Goal: Transaction & Acquisition: Purchase product/service

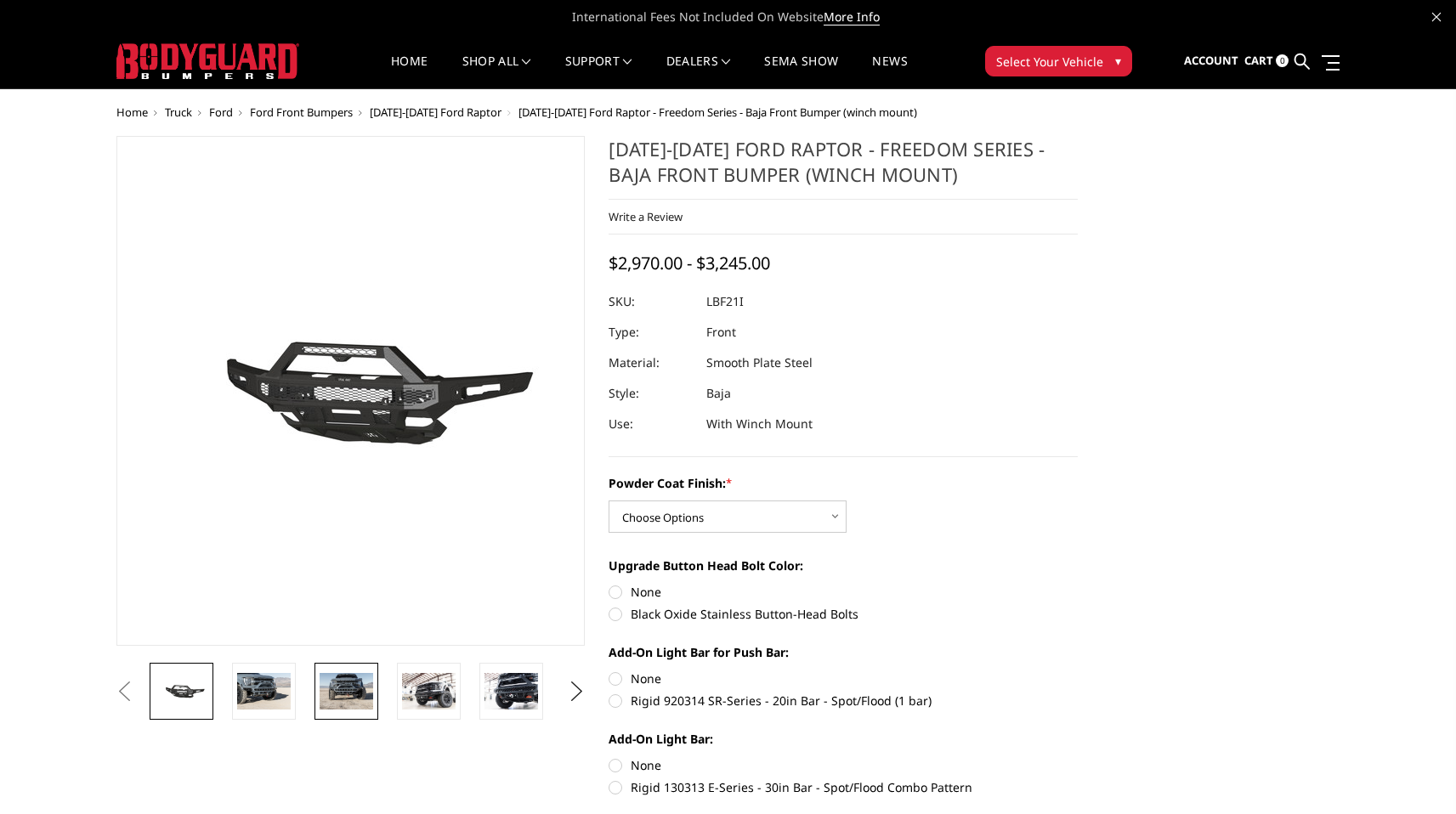
click at [353, 686] on img at bounding box center [346, 691] width 53 height 36
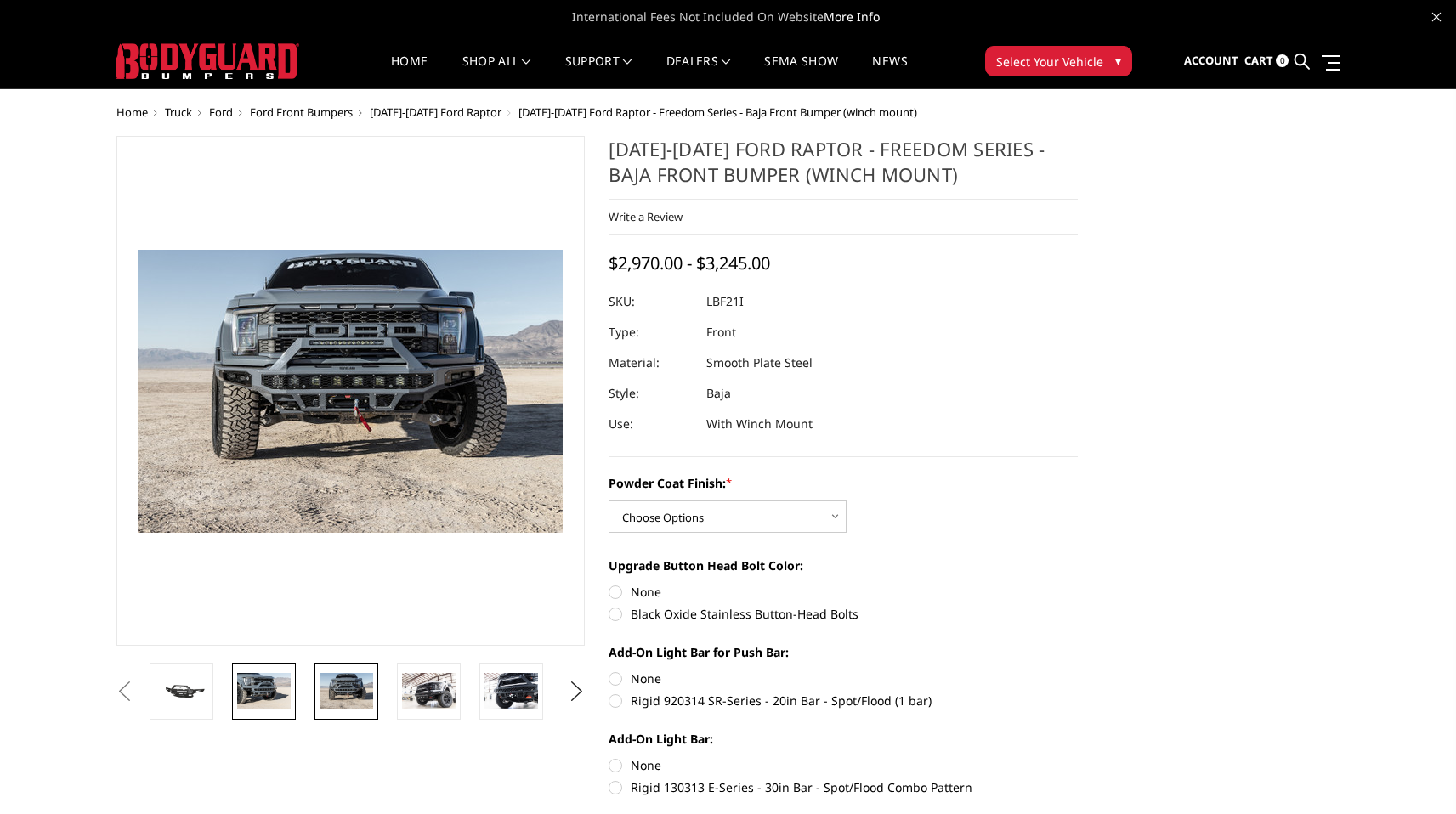
click at [263, 698] on img at bounding box center [264, 691] width 53 height 36
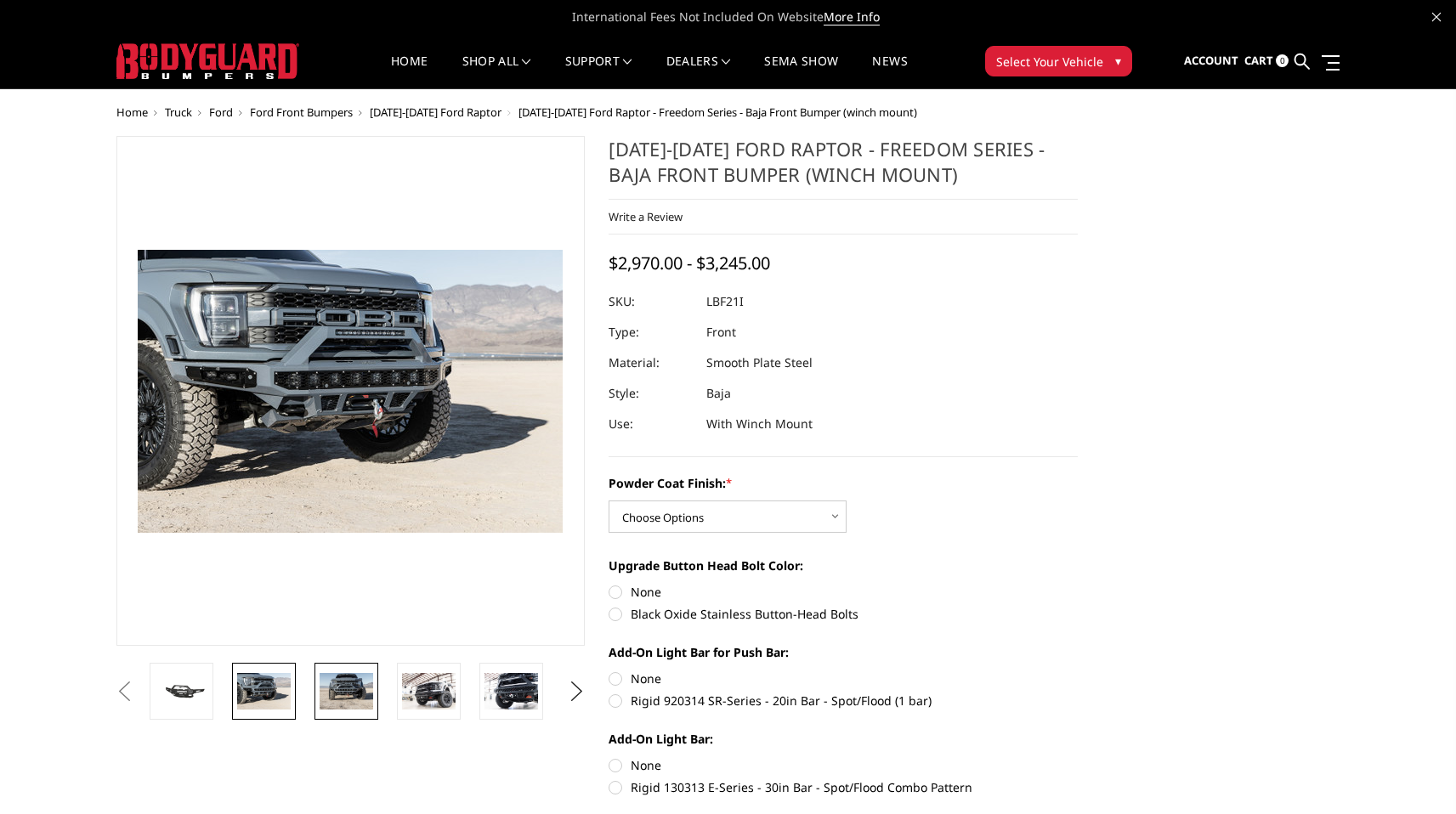
click at [324, 693] on img at bounding box center [346, 691] width 53 height 36
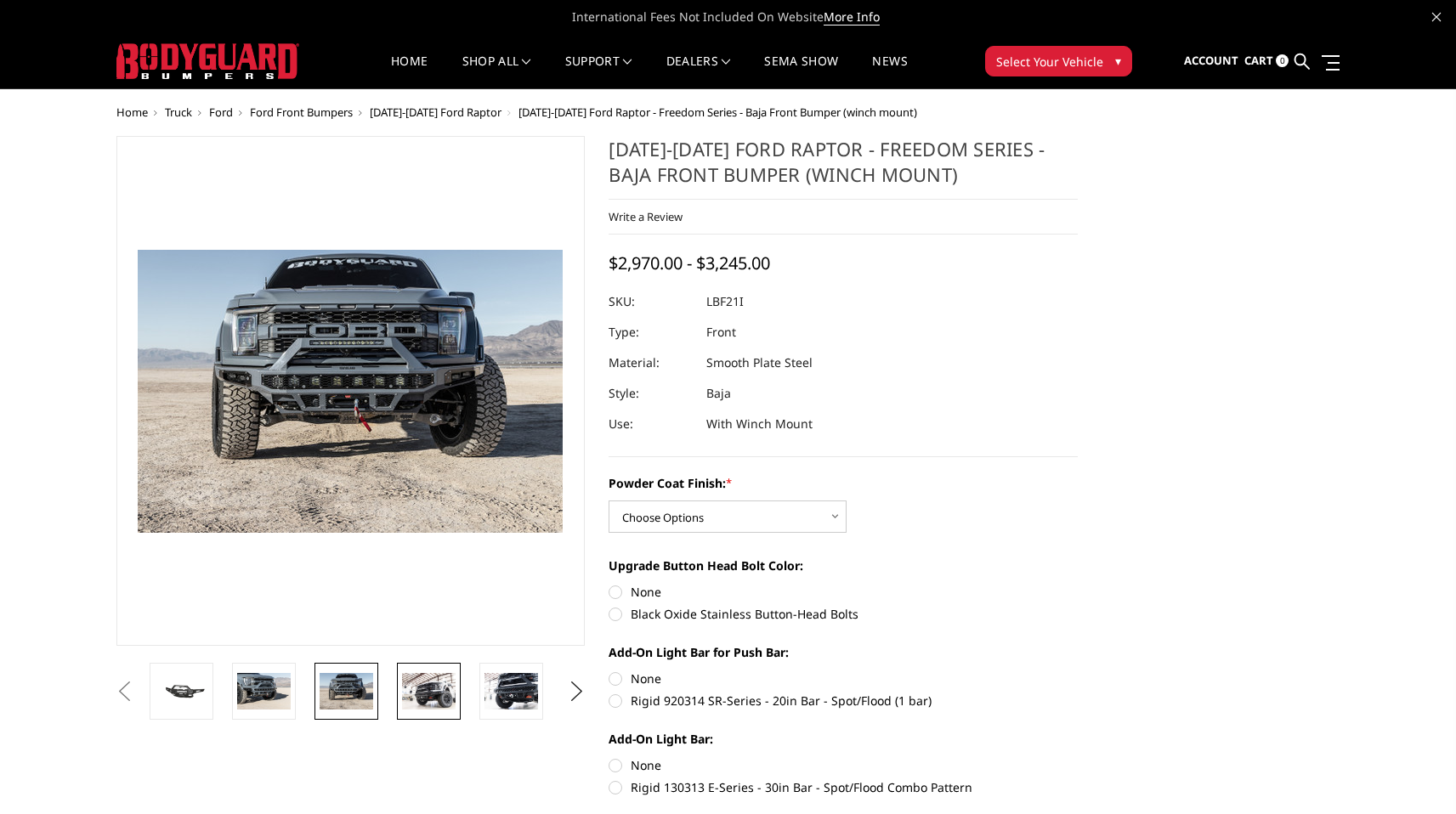
click at [424, 682] on img at bounding box center [429, 691] width 53 height 36
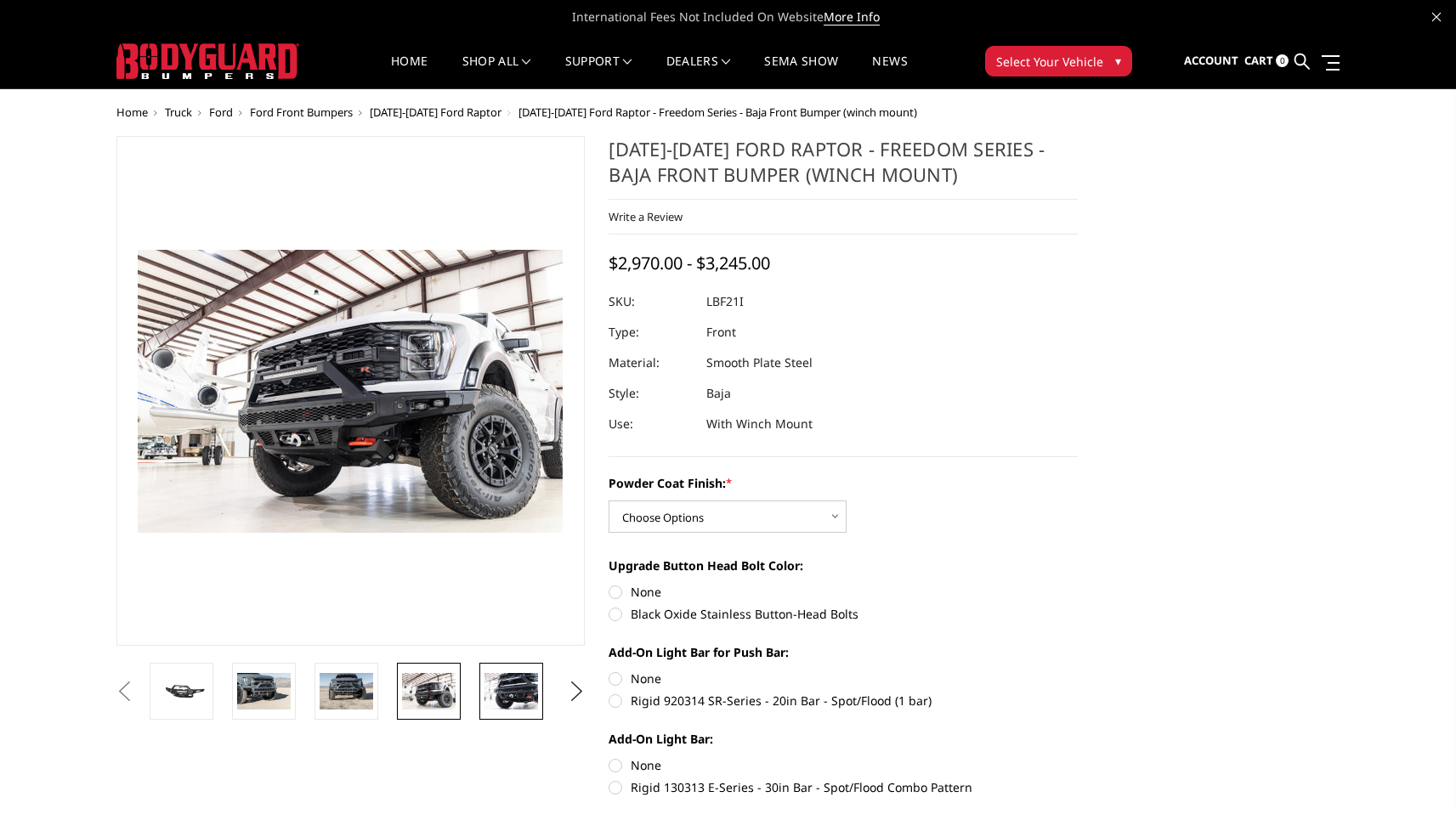
click at [504, 691] on img at bounding box center [511, 691] width 53 height 36
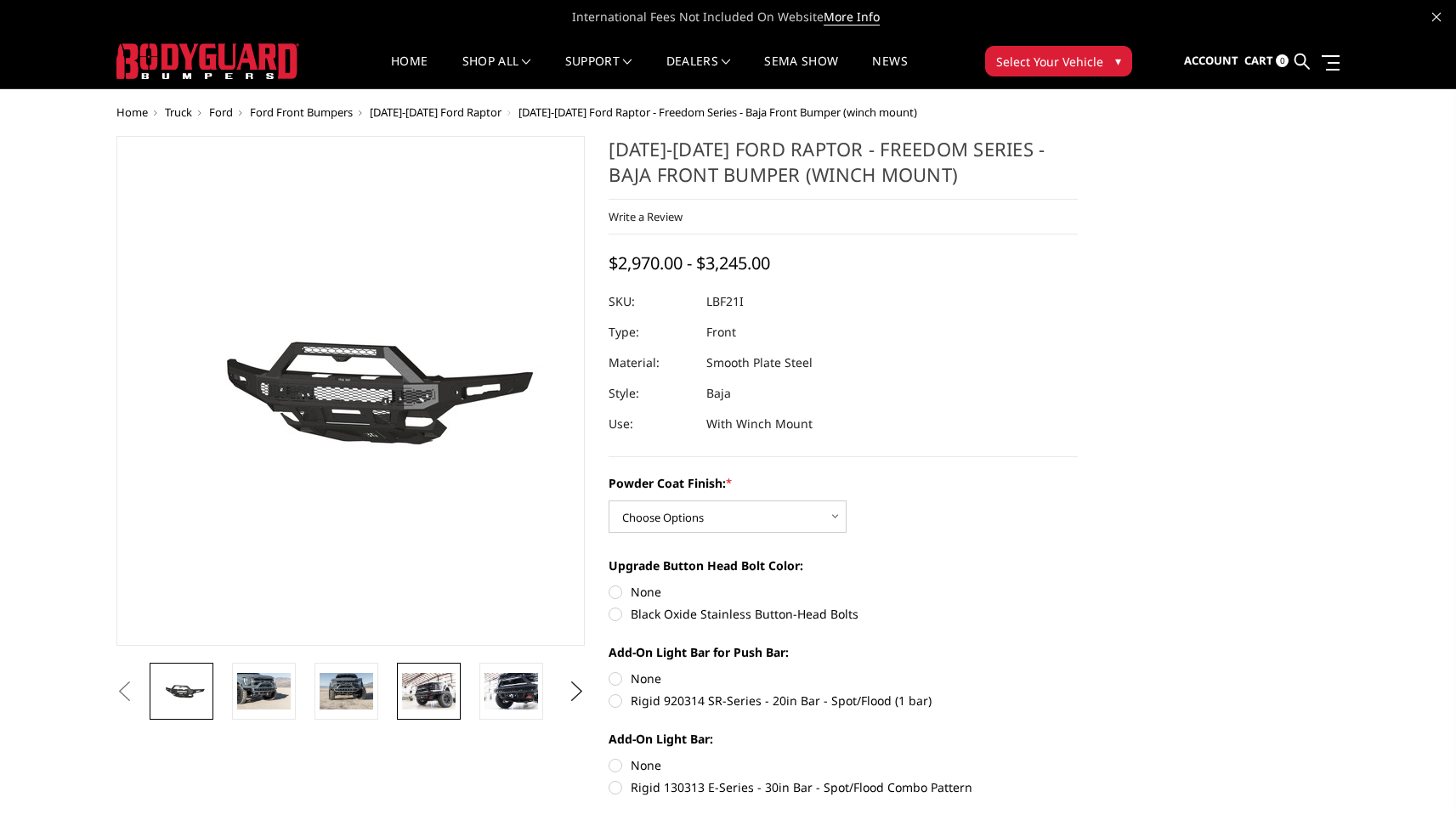
click at [423, 692] on img at bounding box center [429, 691] width 53 height 36
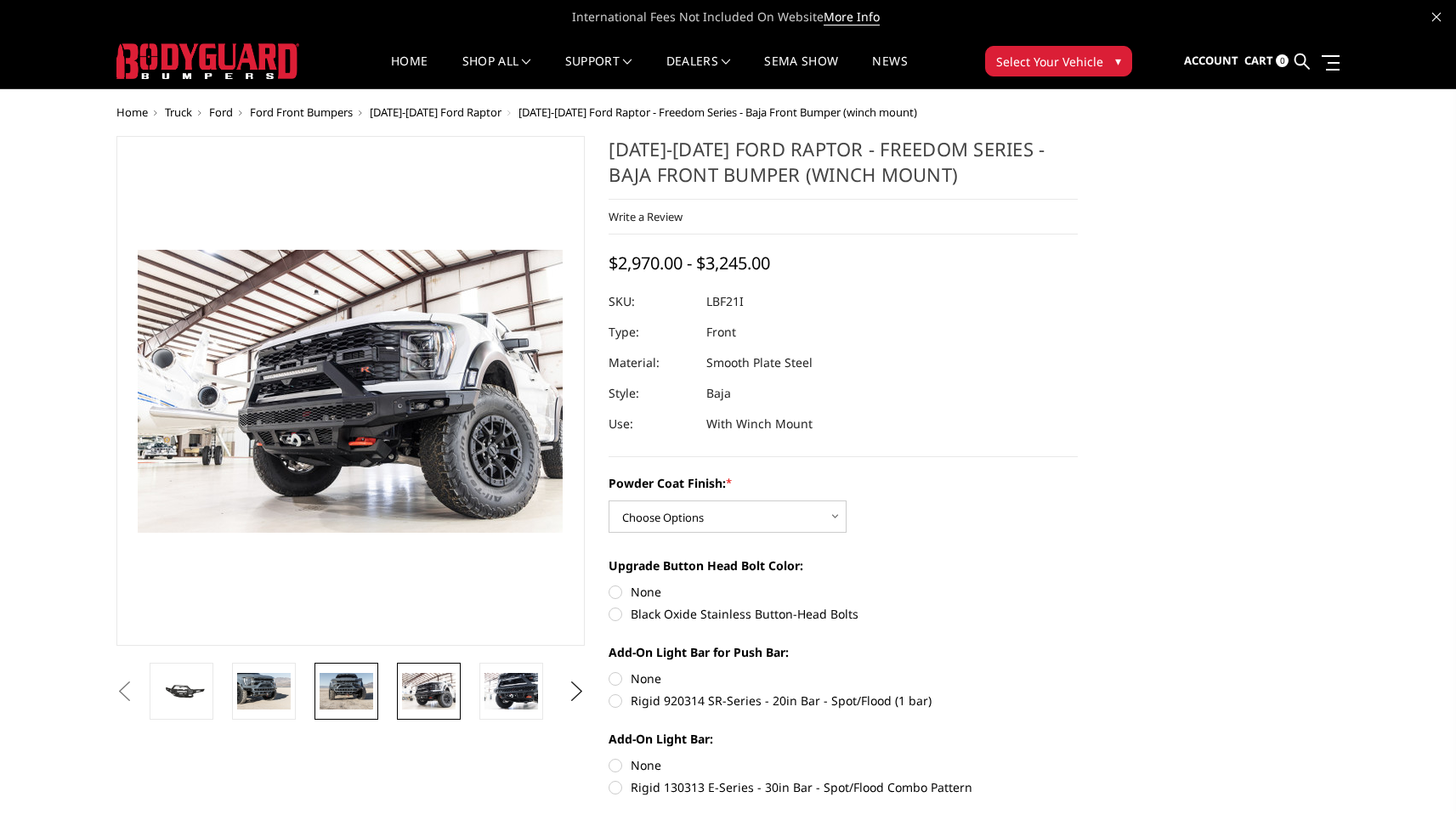
click at [365, 690] on img at bounding box center [346, 691] width 53 height 36
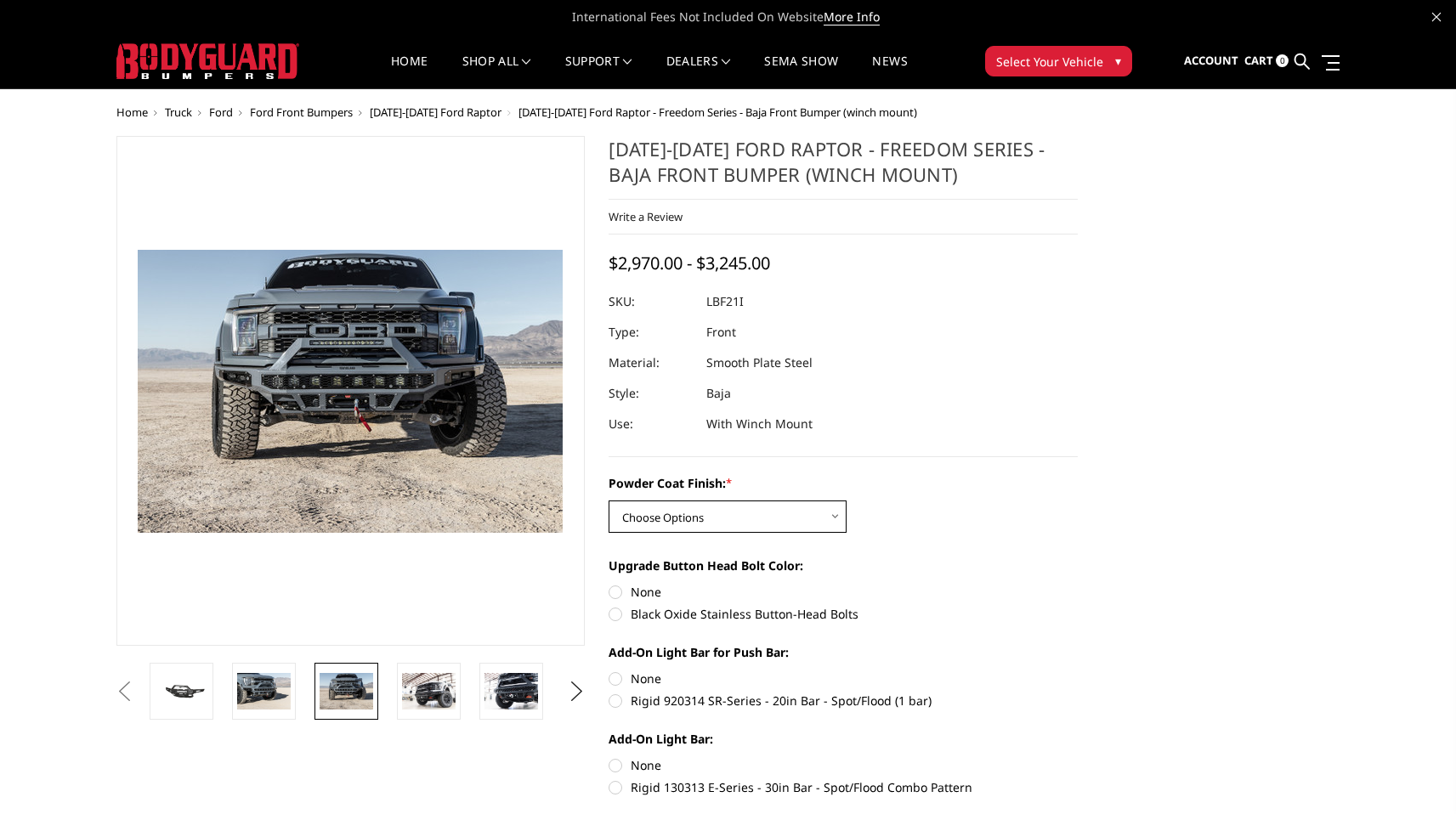
click at [837, 511] on select "Choose Options Bare Metal Texture Black Powder Coat" at bounding box center [728, 517] width 238 height 32
select select "2766"
click at [609, 501] on select "Choose Options Bare Metal Texture Black Powder Coat" at bounding box center [728, 517] width 238 height 32
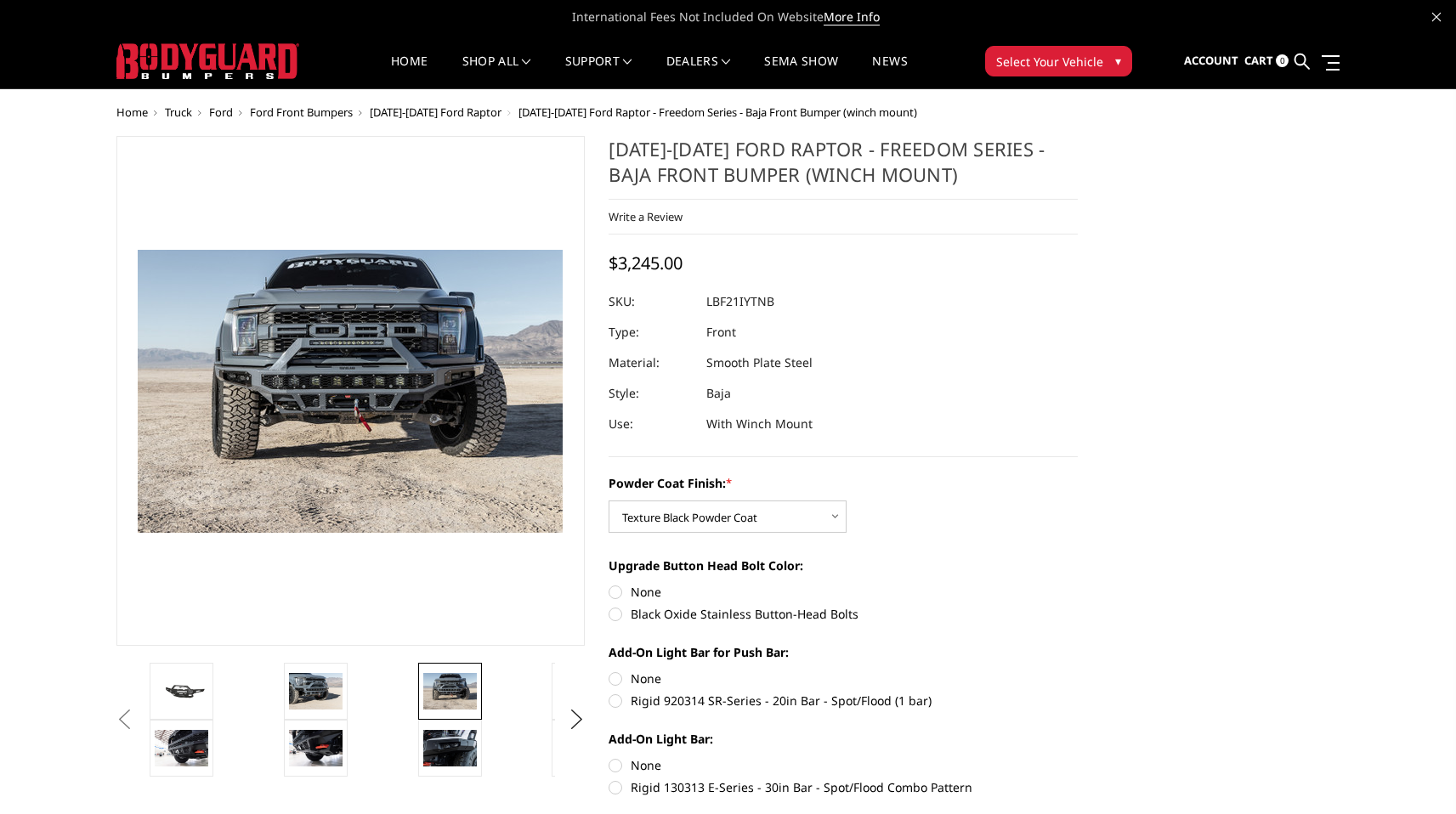
click at [612, 621] on label "Black Oxide Stainless Button-Head Bolts" at bounding box center [843, 614] width 469 height 18
click at [1078, 584] on input "Black Oxide Stainless Button-Head Bolts" at bounding box center [1078, 583] width 1 height 1
radio input "true"
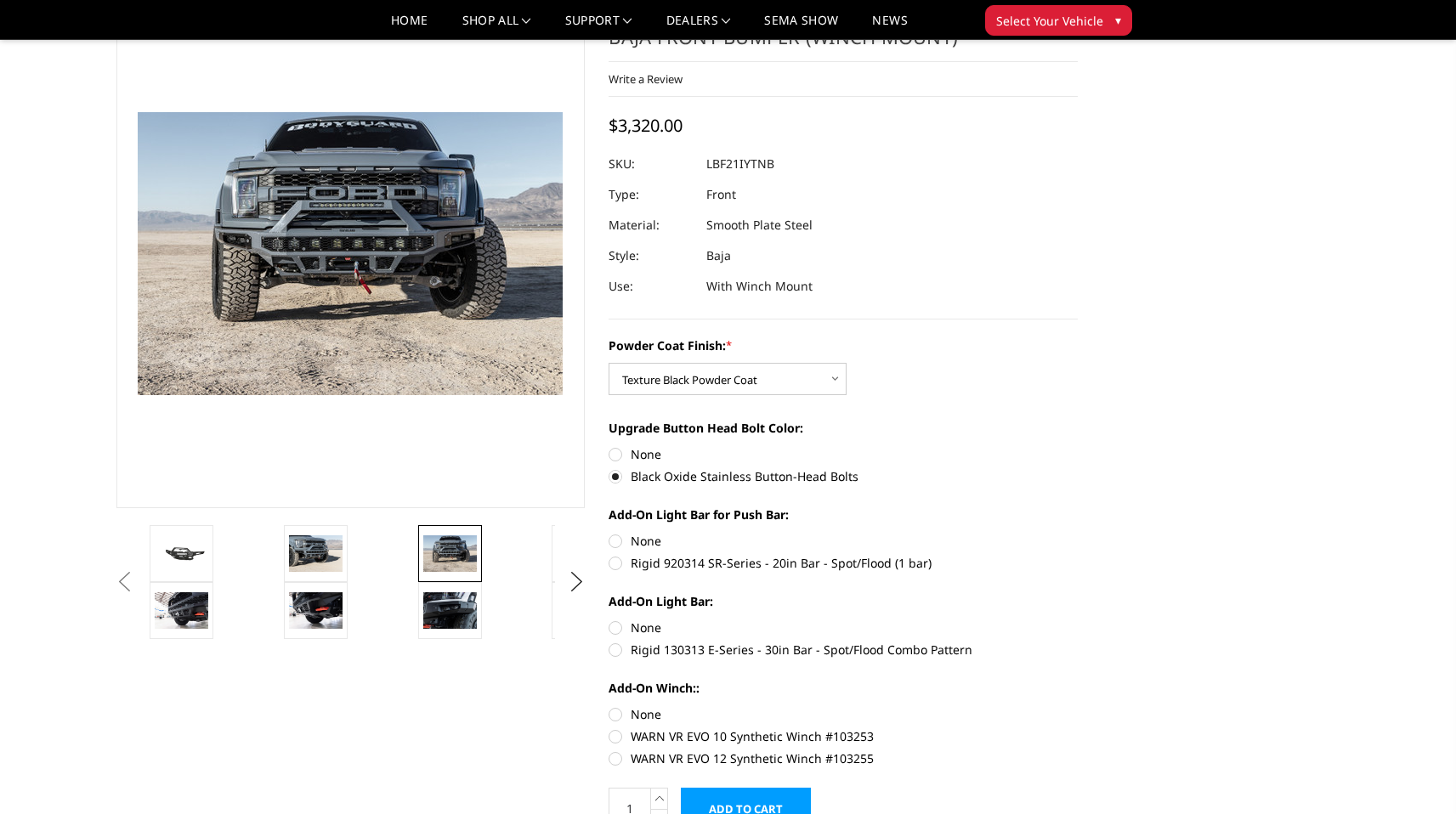
scroll to position [88, 0]
click at [458, 610] on img at bounding box center [450, 610] width 53 height 36
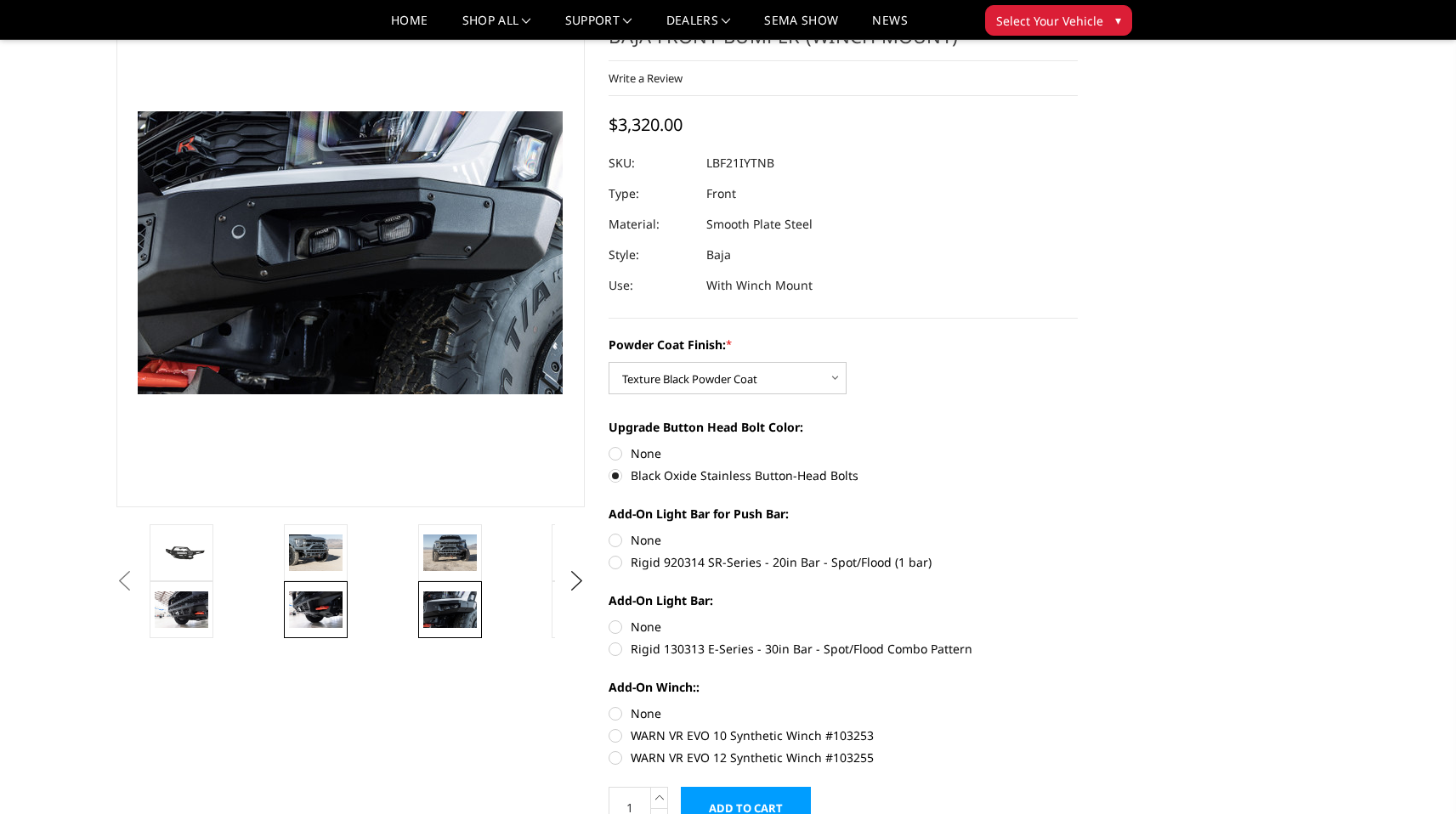
click at [309, 596] on img at bounding box center [316, 610] width 53 height 36
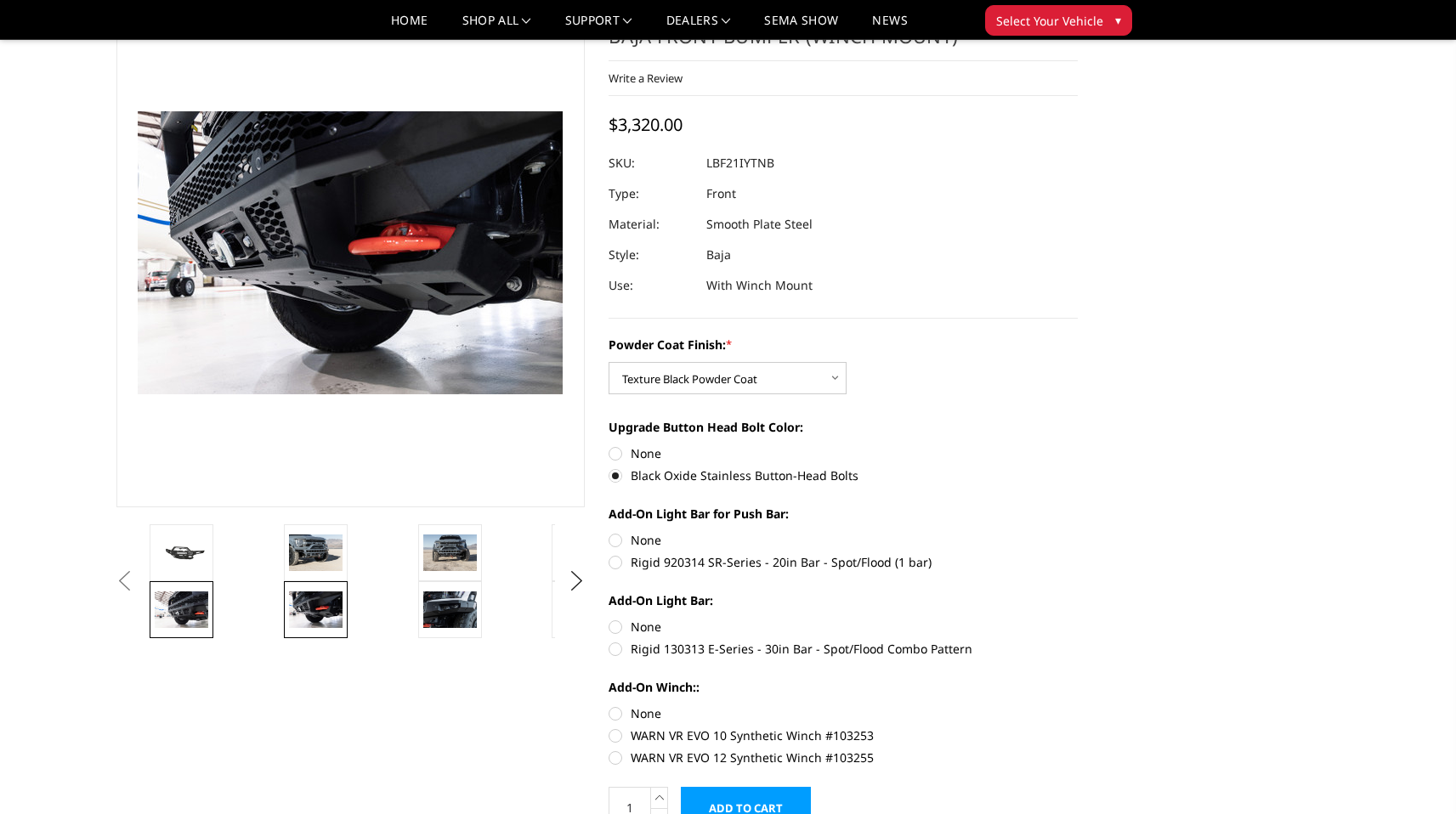
click at [198, 610] on img at bounding box center [182, 610] width 53 height 36
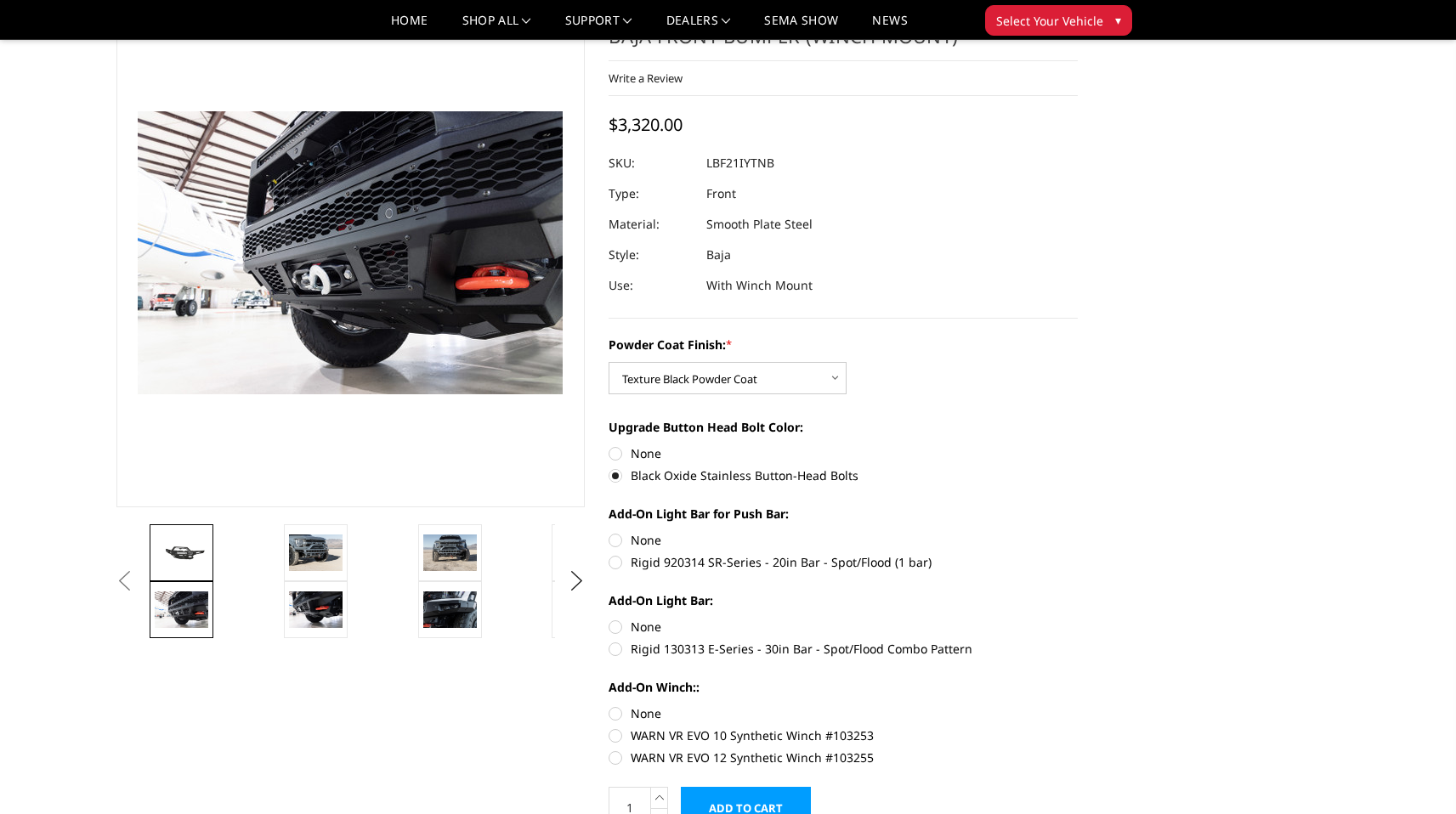
click at [193, 555] on img at bounding box center [182, 553] width 53 height 25
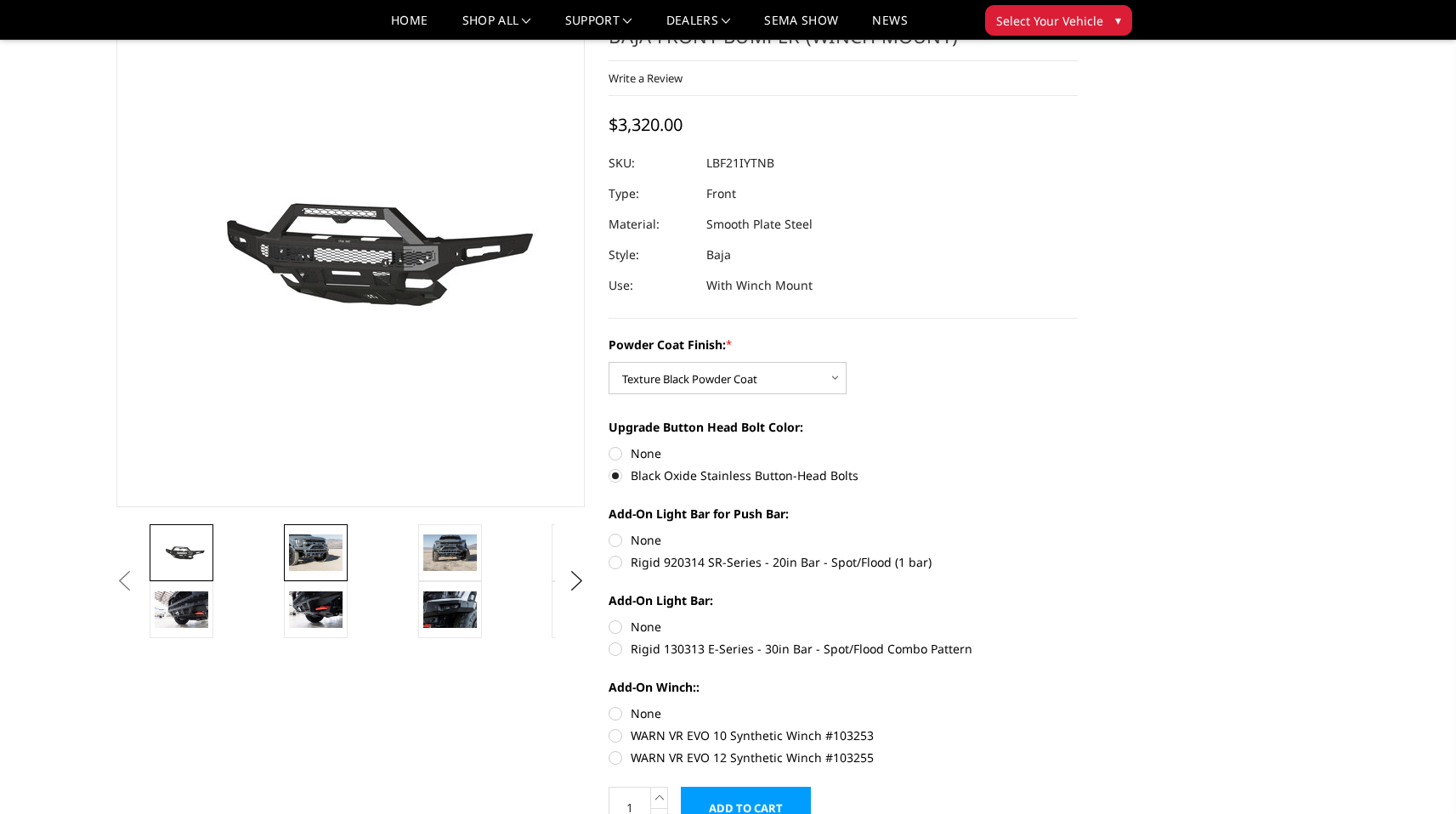
click at [304, 546] on img at bounding box center [316, 553] width 53 height 36
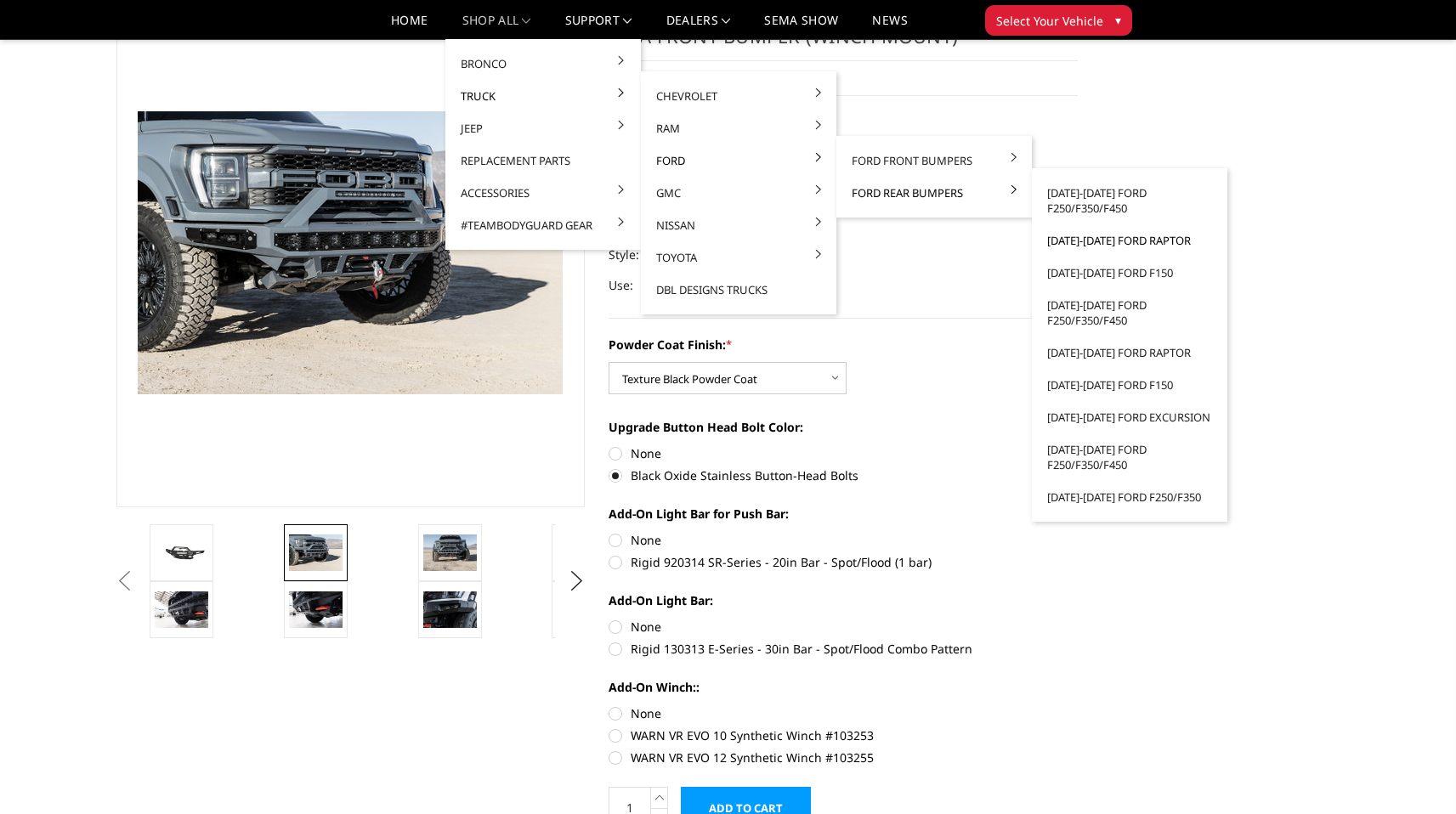
click at [1084, 239] on link "[DATE]-[DATE] Ford Raptor" at bounding box center [1130, 241] width 182 height 32
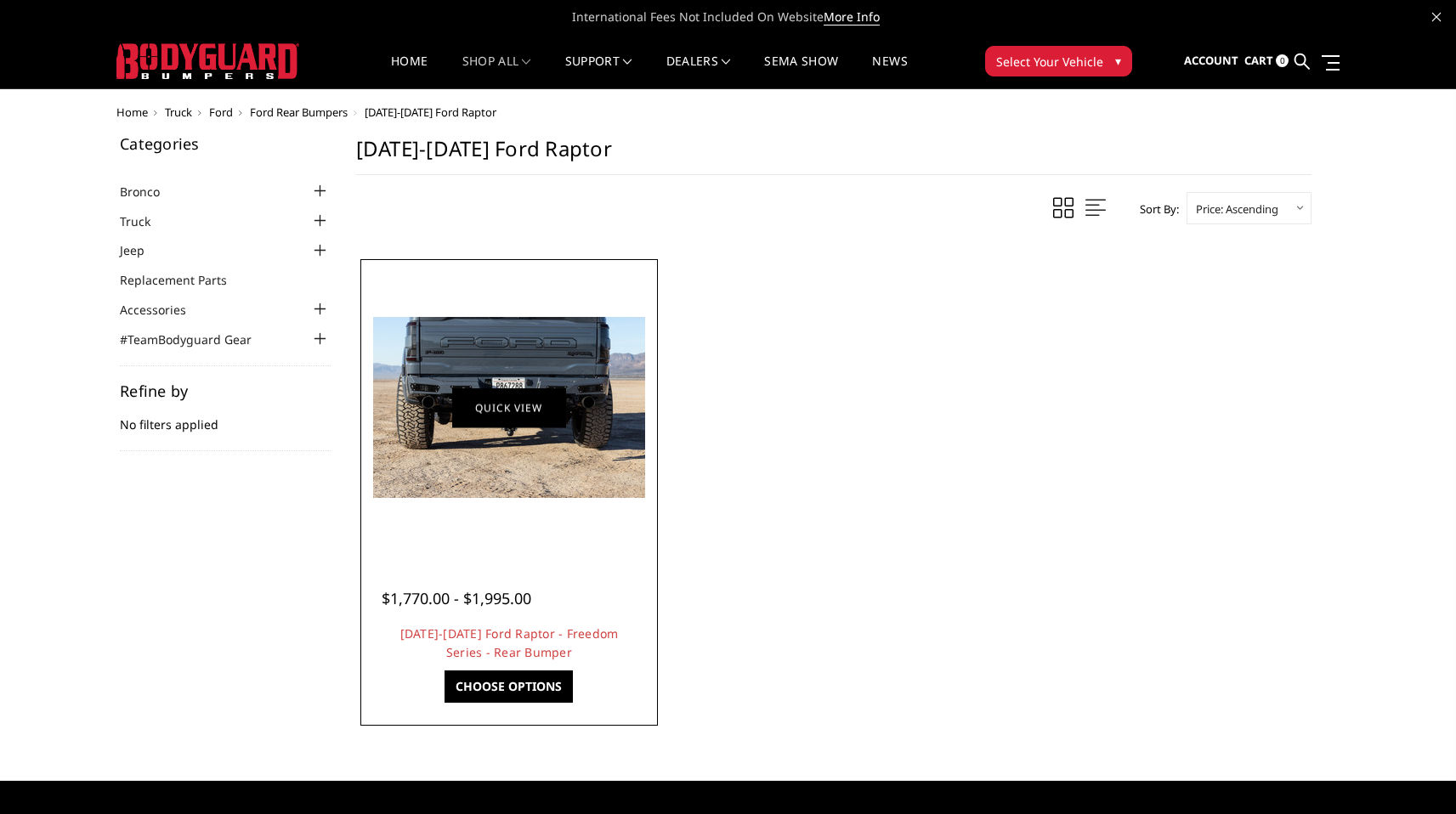
click at [470, 406] on link "Quick view" at bounding box center [509, 407] width 114 height 40
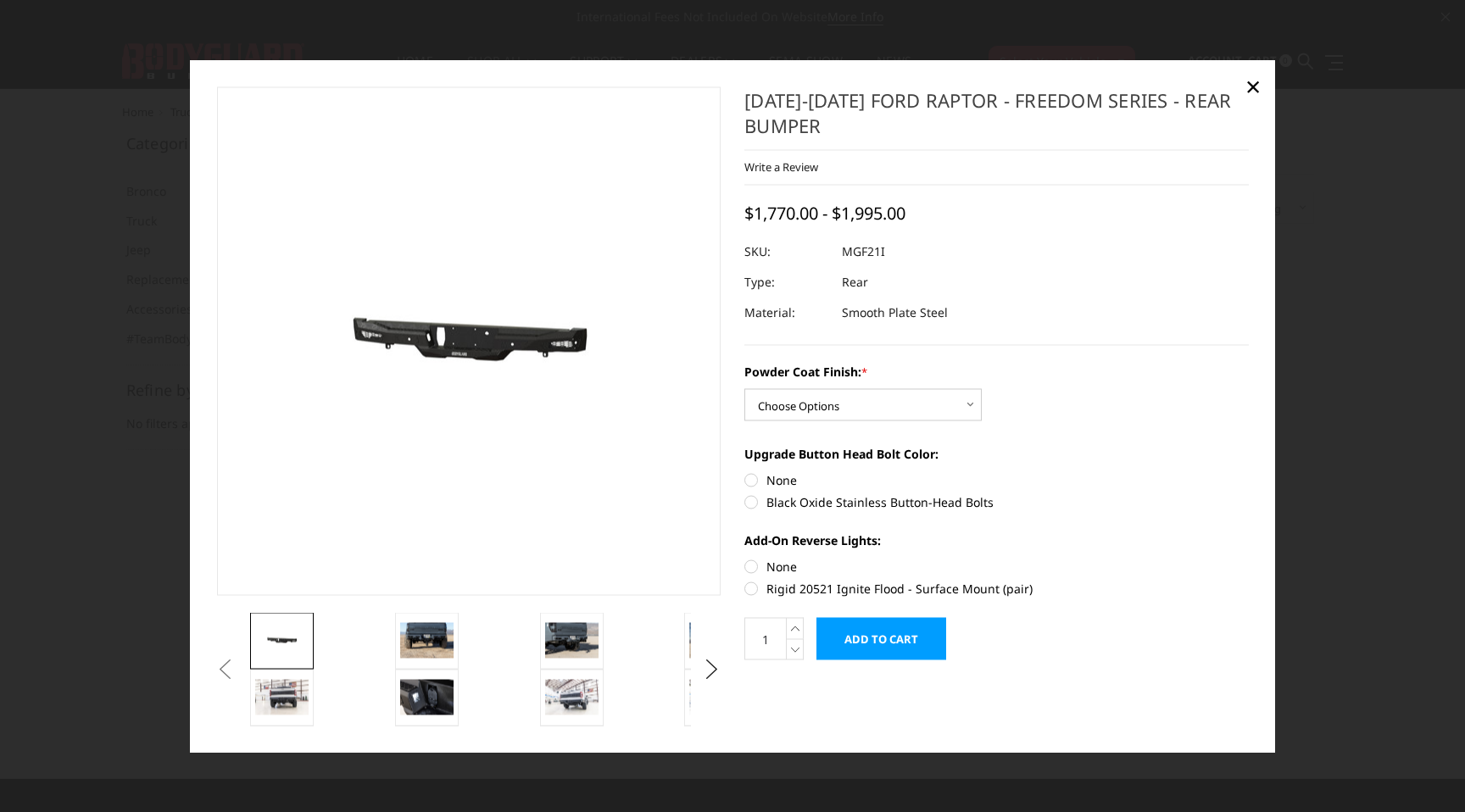
click at [753, 505] on label "Black Oxide Stainless Button-Head Bolts" at bounding box center [996, 502] width 504 height 18
click at [1249, 472] on input "Black Oxide Stainless Button-Head Bolts" at bounding box center [1249, 471] width 1 height 1
radio input "true"
click at [751, 587] on label "Rigid 20521 Ignite Flood - Surface Mount (pair)" at bounding box center [996, 589] width 504 height 18
click at [1249, 559] on input "Rigid 20521 Ignite Flood - Surface Mount (pair)" at bounding box center [1249, 558] width 1 height 1
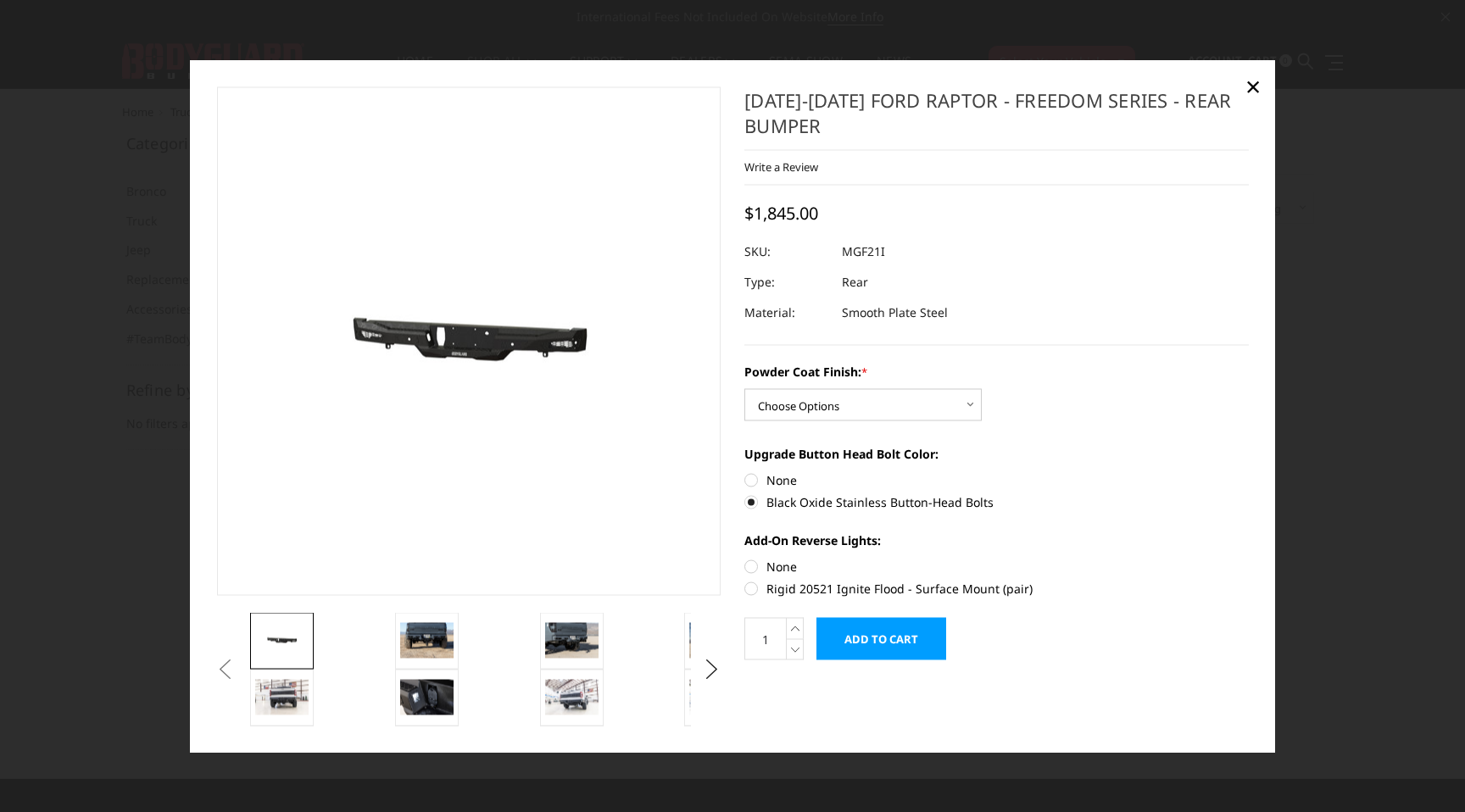
radio input "true"
click at [429, 635] on img at bounding box center [427, 640] width 53 height 36
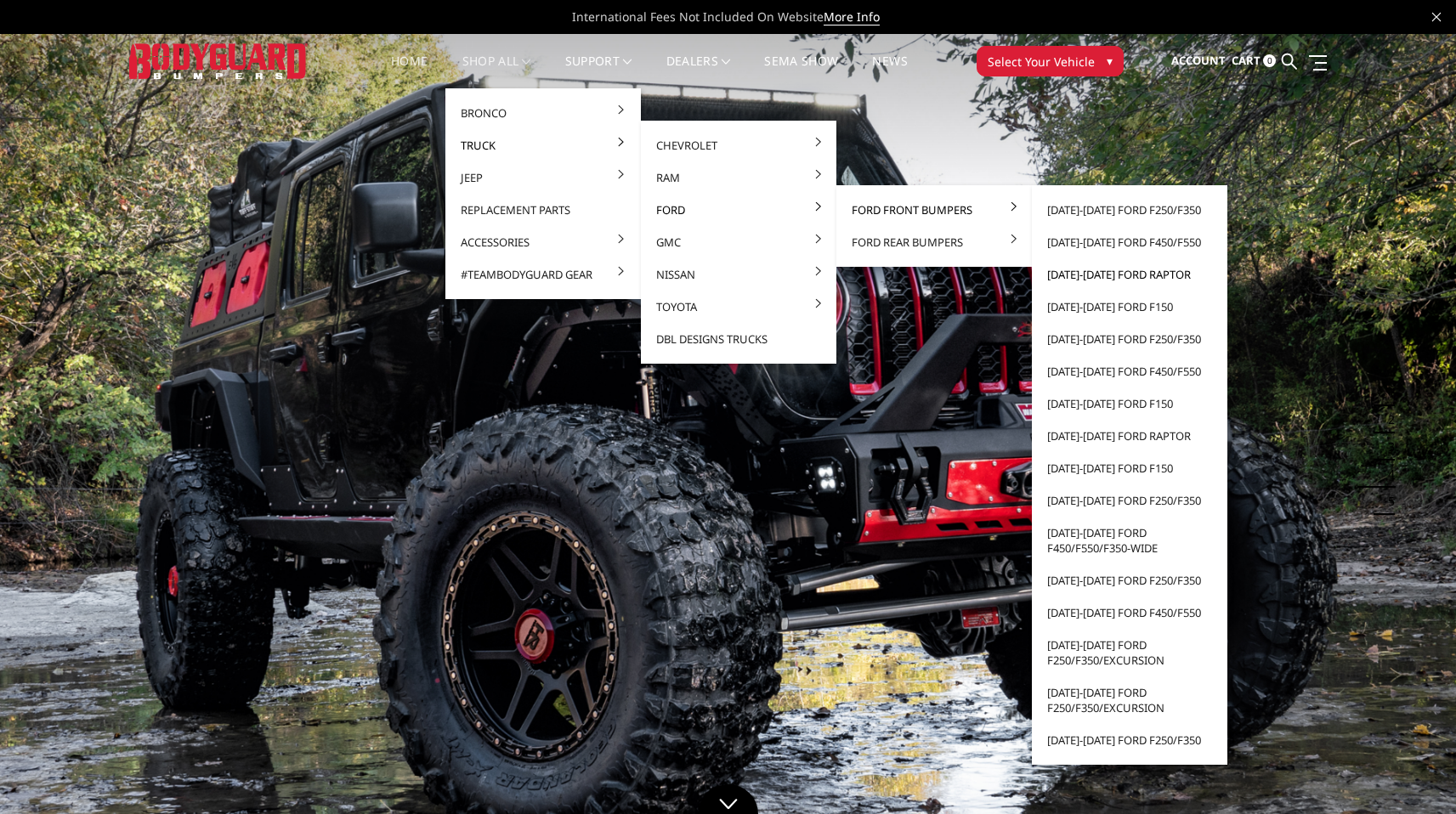
click at [1091, 277] on link "[DATE]-[DATE] Ford Raptor" at bounding box center [1130, 275] width 182 height 32
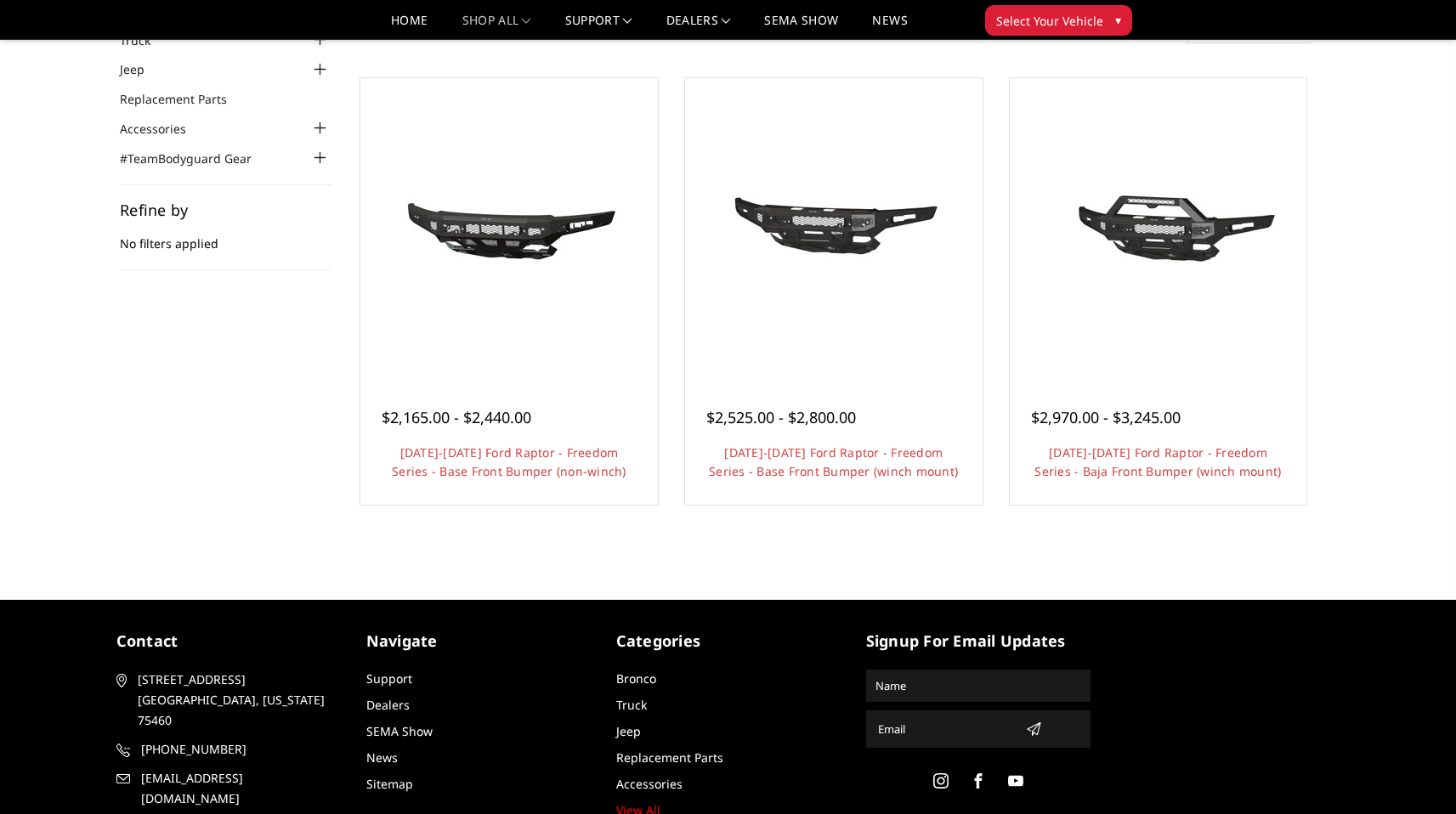
scroll to position [135, 0]
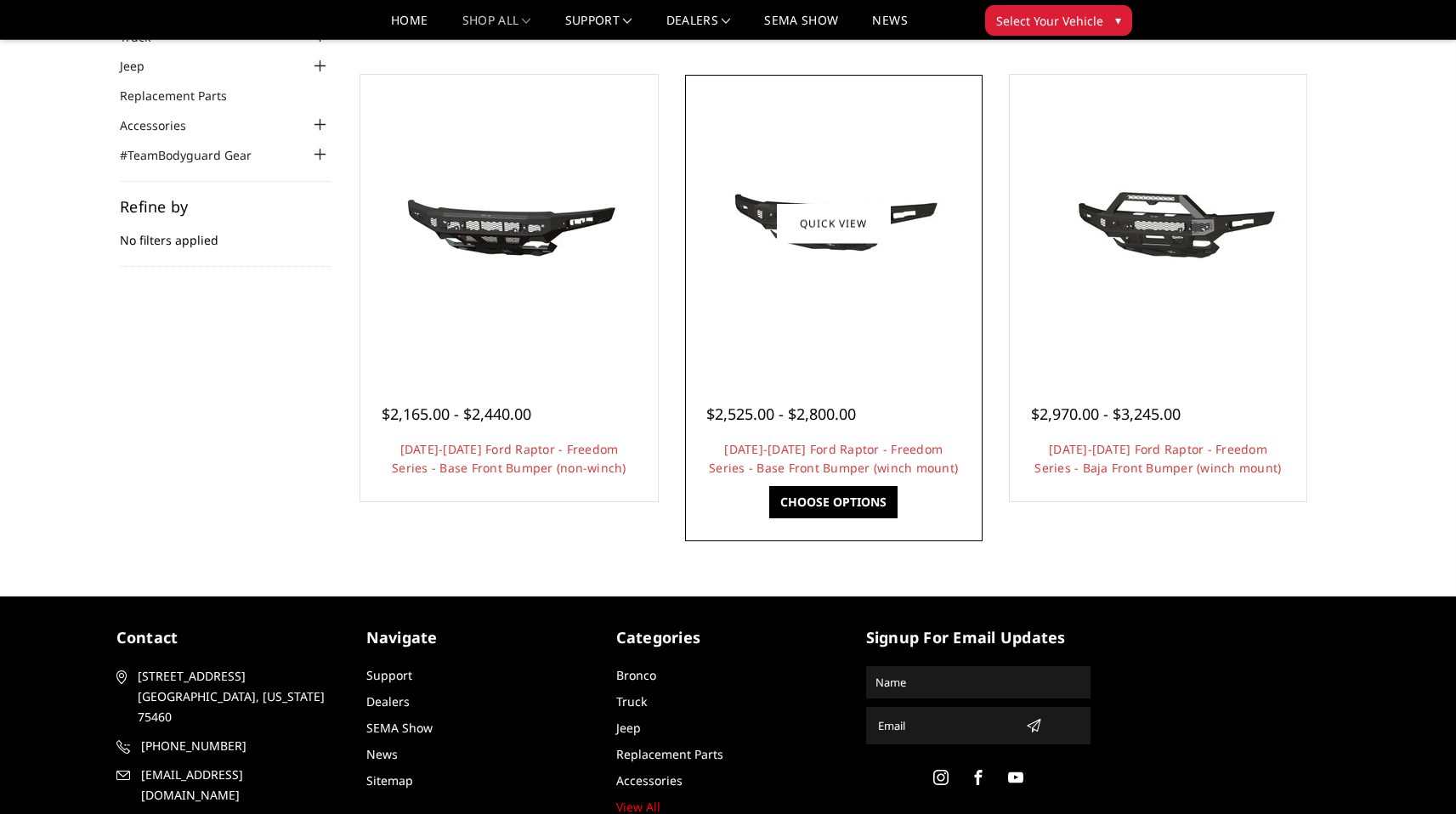
click at [834, 247] on img at bounding box center [834, 223] width 272 height 127
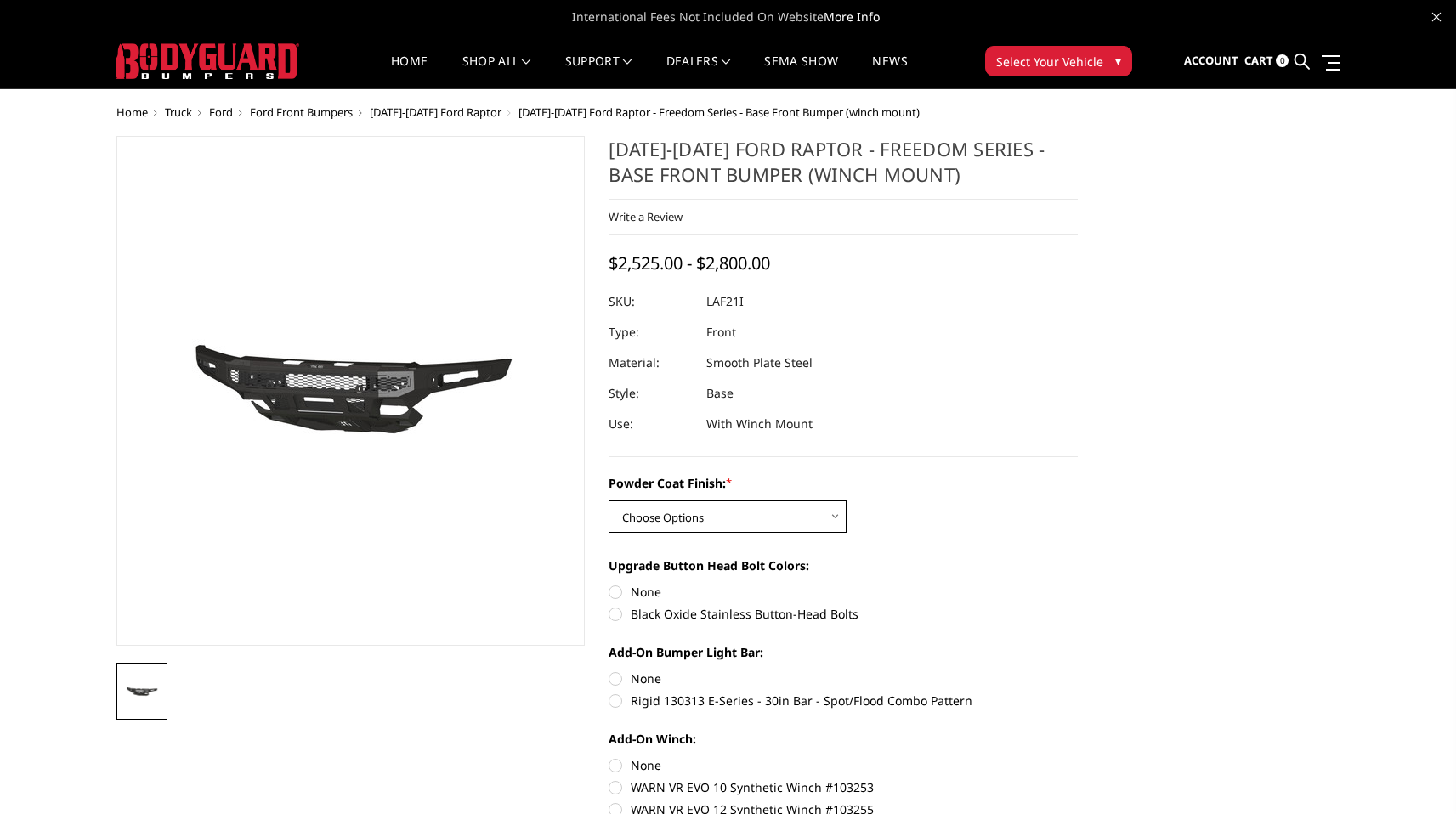
click at [836, 521] on select "Choose Options Bare Metal Texture Black Powder Coat" at bounding box center [728, 517] width 238 height 32
select select "2769"
click at [609, 501] on select "Choose Options Bare Metal Texture Black Powder Coat" at bounding box center [728, 517] width 238 height 32
